Goal: Information Seeking & Learning: Find specific fact

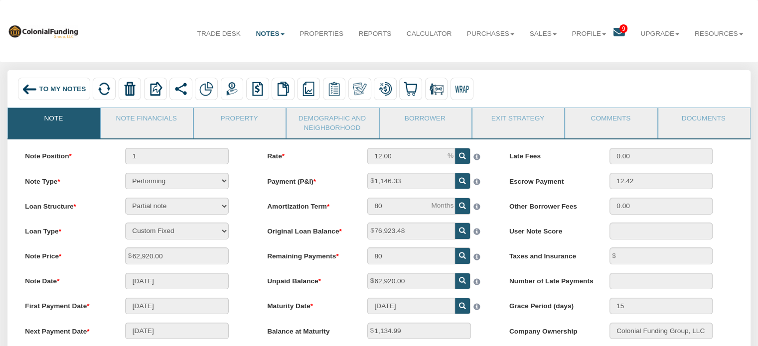
click at [62, 91] on span "To My Notes" at bounding box center [62, 88] width 47 height 7
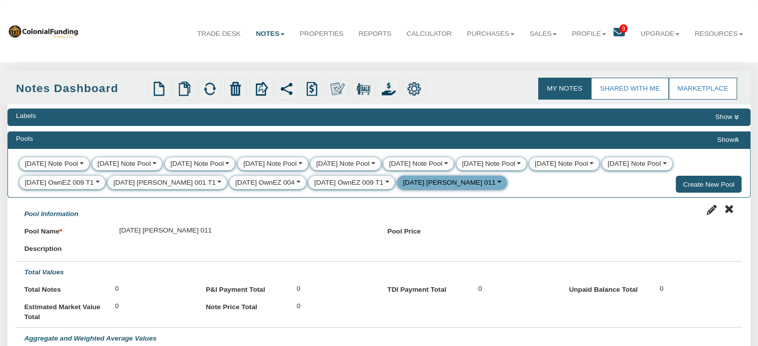
select select
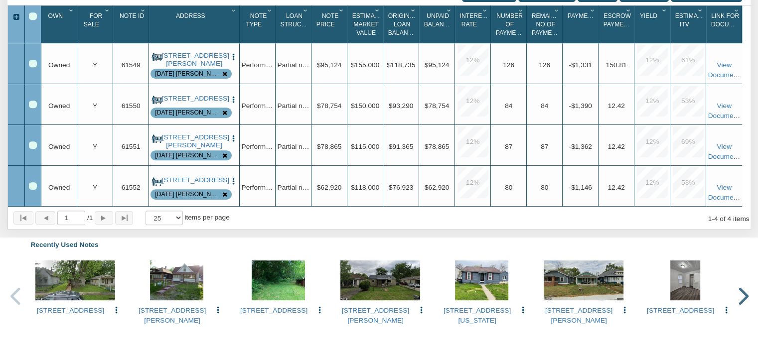
scroll to position [454, 0]
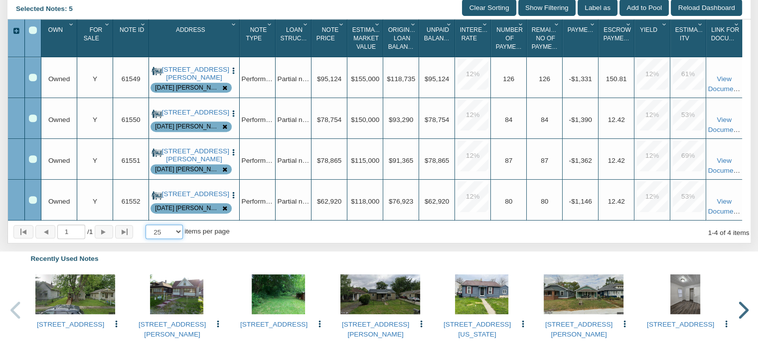
click at [181, 239] on select "10 25 50 100" at bounding box center [163, 232] width 37 height 14
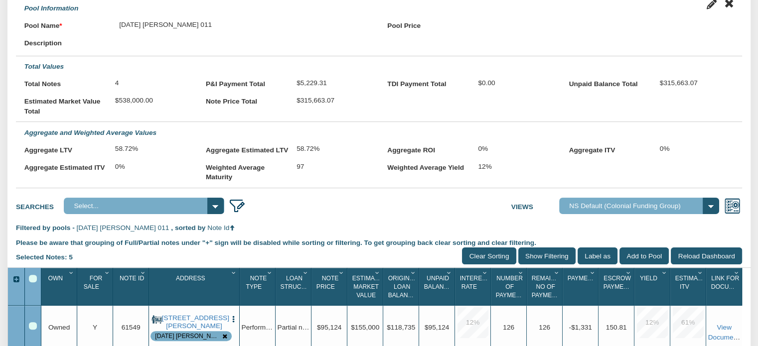
scroll to position [335, 0]
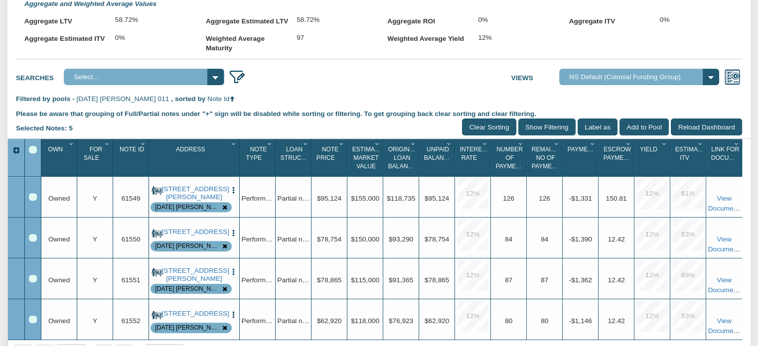
click at [141, 147] on icon "Column Menu" at bounding box center [142, 144] width 9 height 6
click at [122, 153] on span "Note Id" at bounding box center [132, 149] width 24 height 7
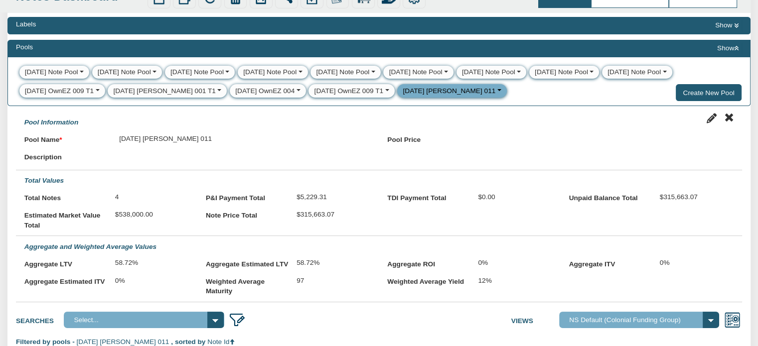
scroll to position [77, 0]
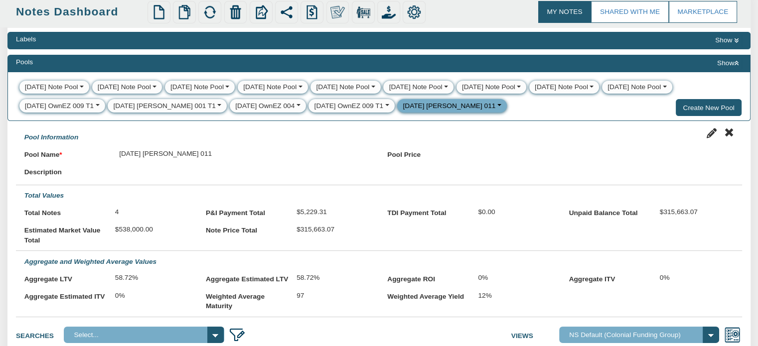
click at [314, 109] on div "[DATE] OwnEZ 009 T1" at bounding box center [348, 106] width 69 height 10
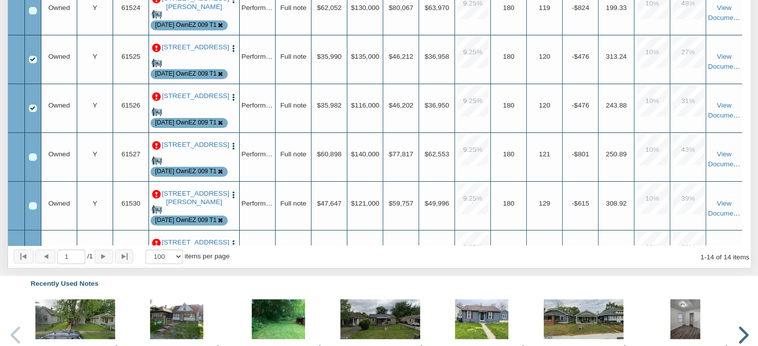
scroll to position [257, 0]
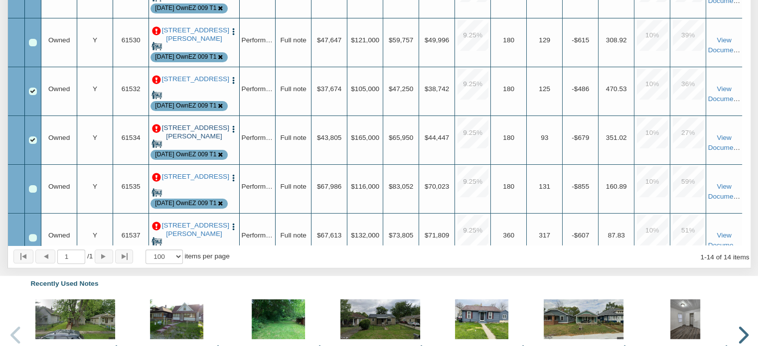
click at [191, 140] on link "[STREET_ADDRESS][PERSON_NAME]" at bounding box center [194, 132] width 65 height 16
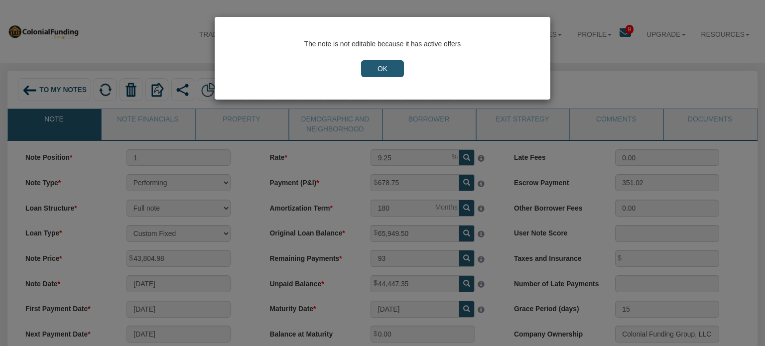
click at [392, 68] on input "OK" at bounding box center [382, 68] width 43 height 17
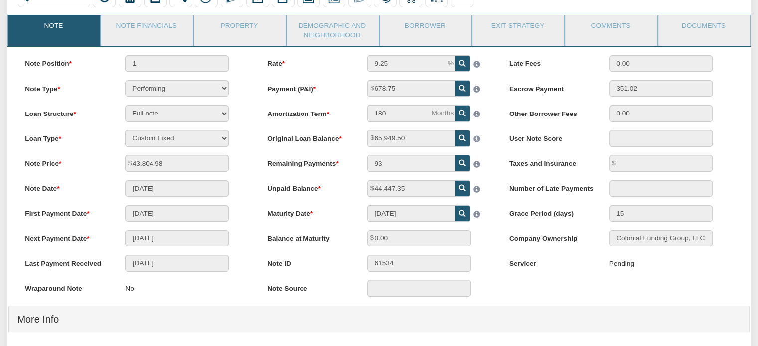
scroll to position [92, 0]
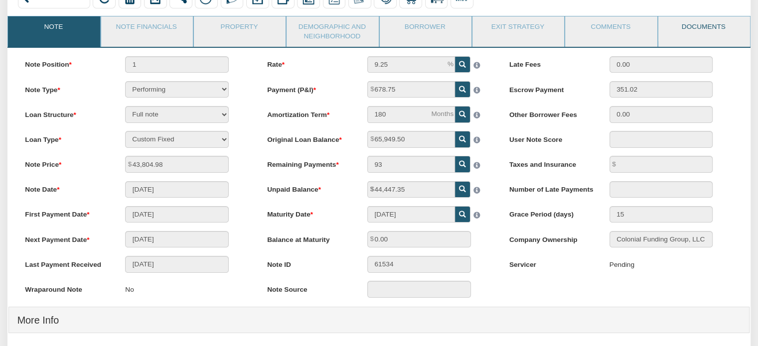
click at [693, 25] on link "Documents" at bounding box center [703, 28] width 91 height 25
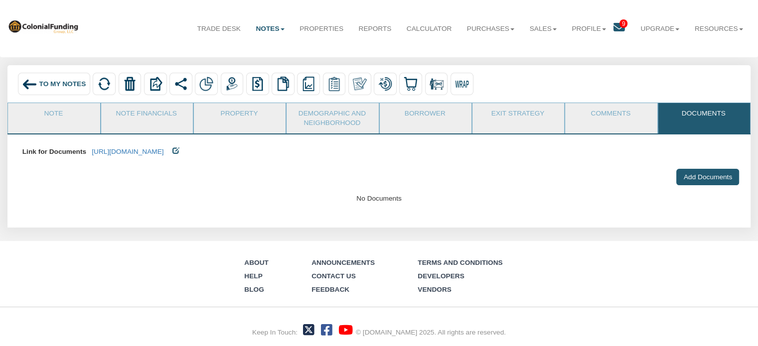
scroll to position [7, 0]
click at [163, 151] on link "[URL][DOMAIN_NAME]" at bounding box center [128, 151] width 72 height 7
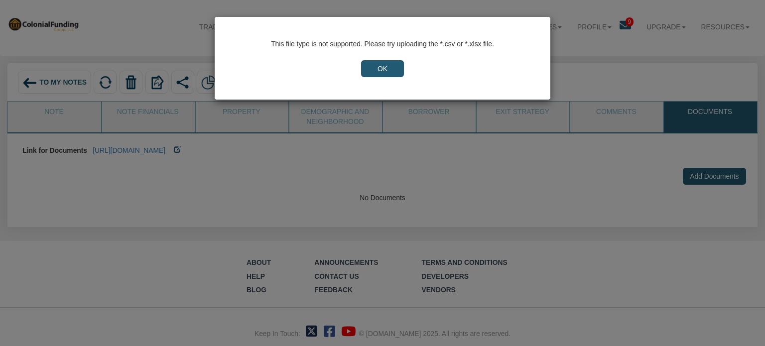
click at [389, 69] on input "OK" at bounding box center [382, 68] width 43 height 17
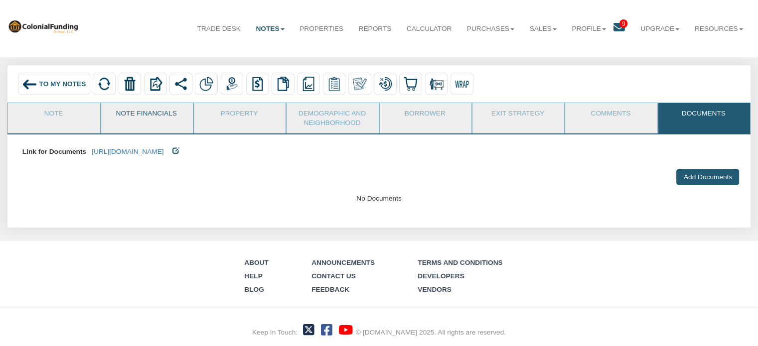
click at [156, 112] on link "Note Financials" at bounding box center [146, 115] width 91 height 25
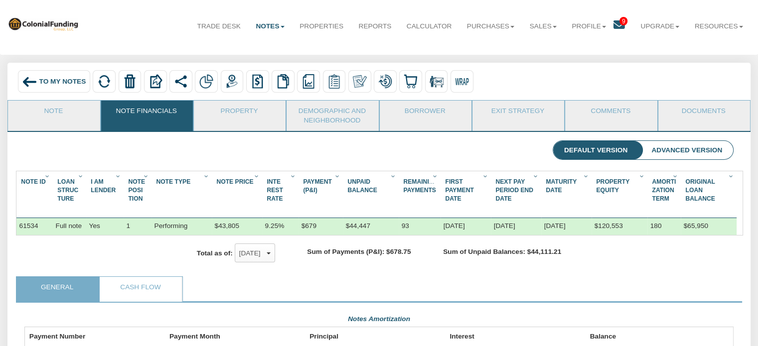
scroll to position [178, 708]
click at [48, 107] on link "Note" at bounding box center [53, 113] width 91 height 25
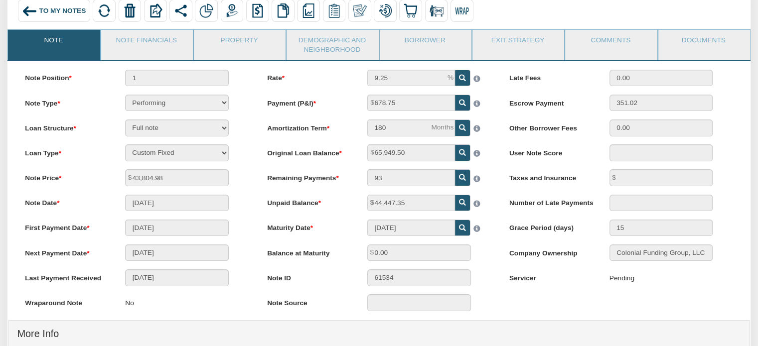
scroll to position [78, 0]
click at [193, 308] on div "No" at bounding box center [176, 303] width 103 height 17
click at [225, 312] on div "No" at bounding box center [176, 303] width 103 height 17
click at [241, 311] on div "No" at bounding box center [187, 303] width 140 height 17
click at [269, 338] on h4 "More Info" at bounding box center [378, 335] width 723 height 22
